Goal: Book appointment/travel/reservation

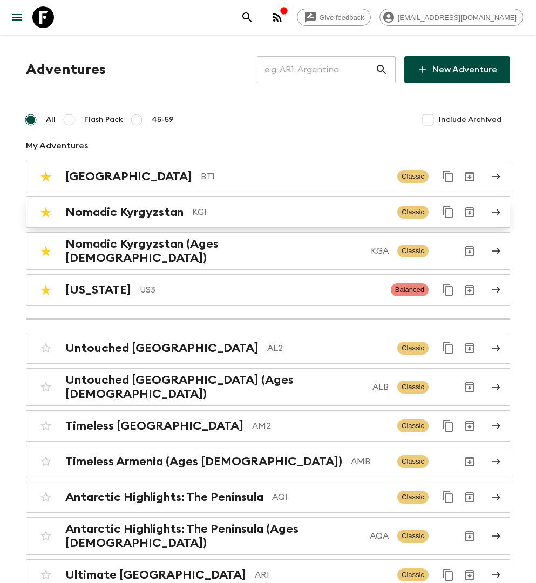
click at [178, 210] on h2 "Nomadic Kyrgyzstan" at bounding box center [124, 212] width 118 height 14
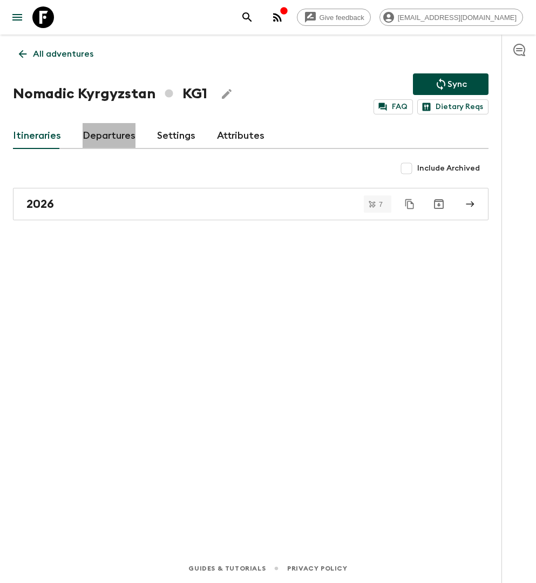
click at [89, 131] on link "Departures" at bounding box center [109, 136] width 53 height 26
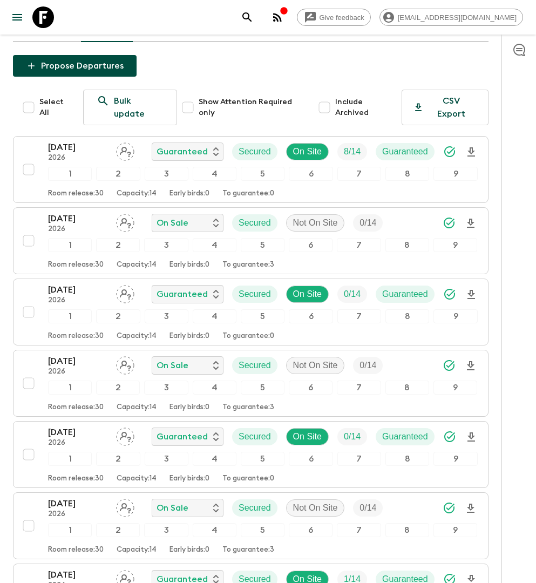
scroll to position [120, 0]
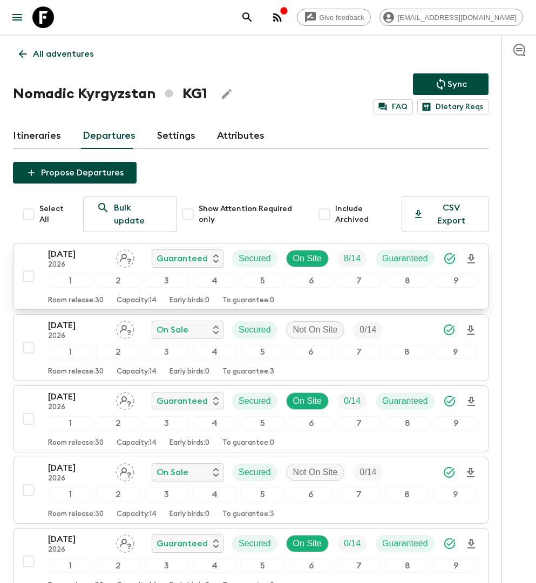
click at [372, 248] on div "[DATE] 2026 Guaranteed Secured On Site 8 / 14 Guaranteed" at bounding box center [245, 259] width 395 height 22
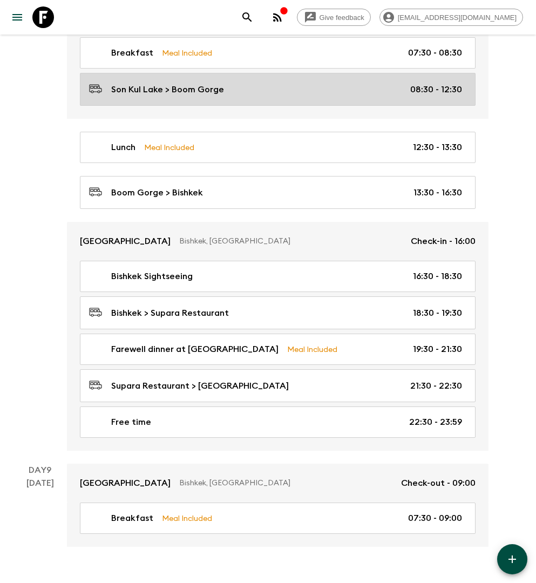
scroll to position [2729, 0]
